Goal: Connect with others: Connect with others

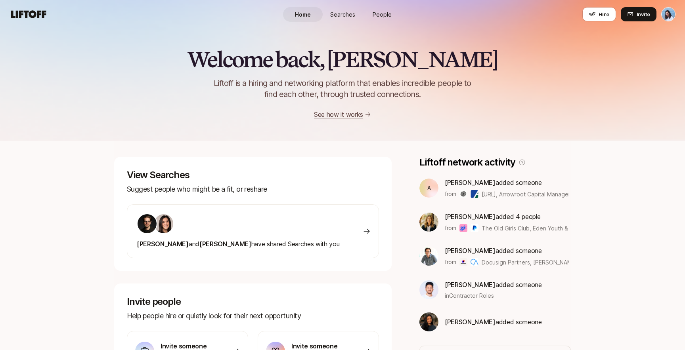
click at [372, 14] on link "People" at bounding box center [382, 14] width 40 height 15
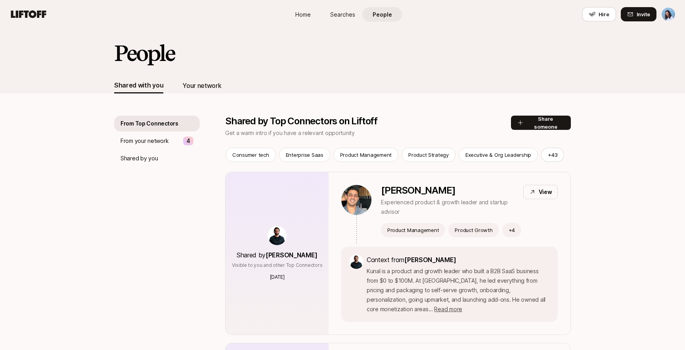
click at [195, 90] on div "Your network" at bounding box center [201, 85] width 39 height 10
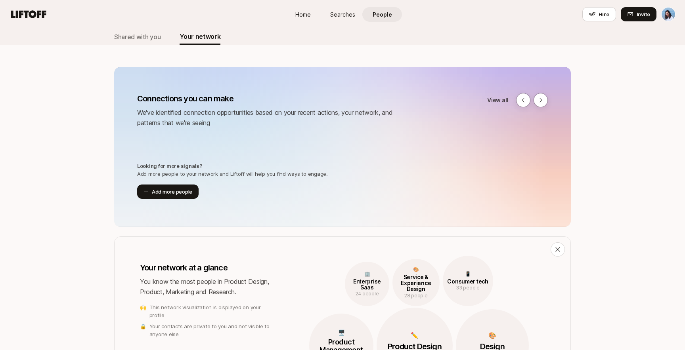
scroll to position [40, 0]
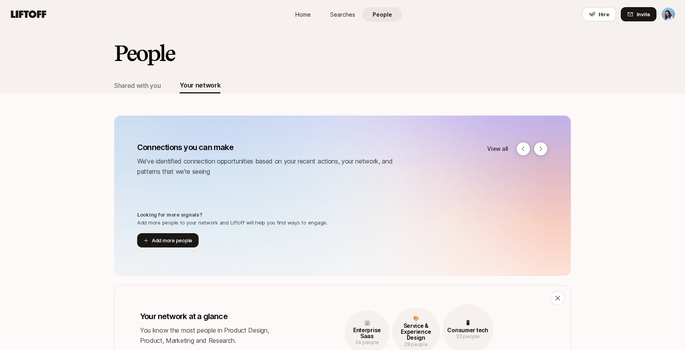
click at [273, 166] on p "We've identified connection opportunities based on your recent actions, your ne…" at bounding box center [275, 166] width 277 height 21
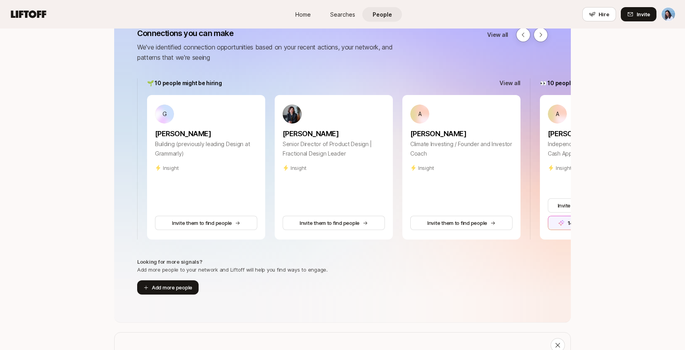
scroll to position [79, 0]
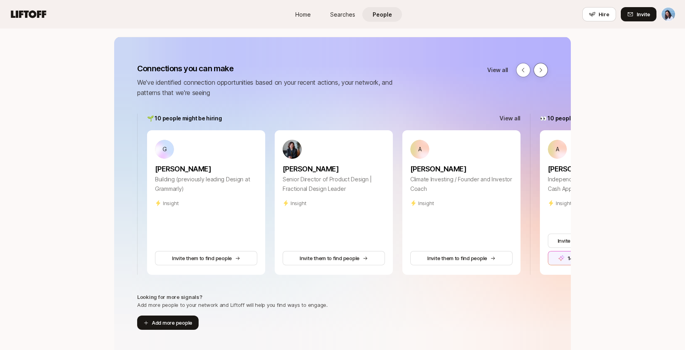
click at [542, 69] on icon at bounding box center [540, 70] width 6 height 6
